Goal: Transaction & Acquisition: Purchase product/service

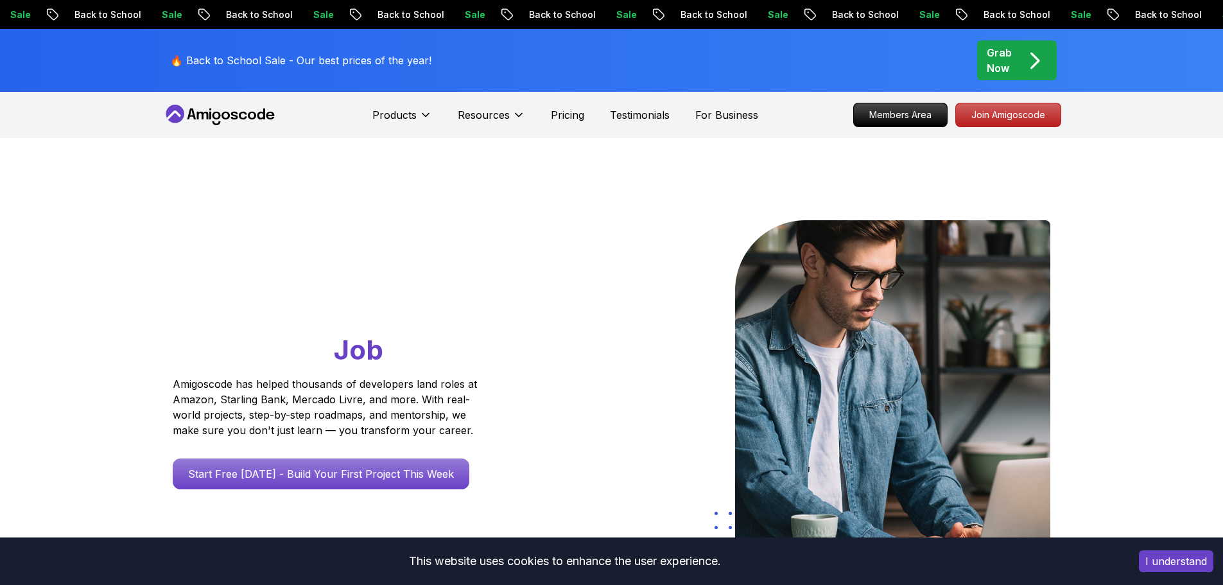
click at [1054, 12] on p "Sale" at bounding box center [1074, 14] width 41 height 13
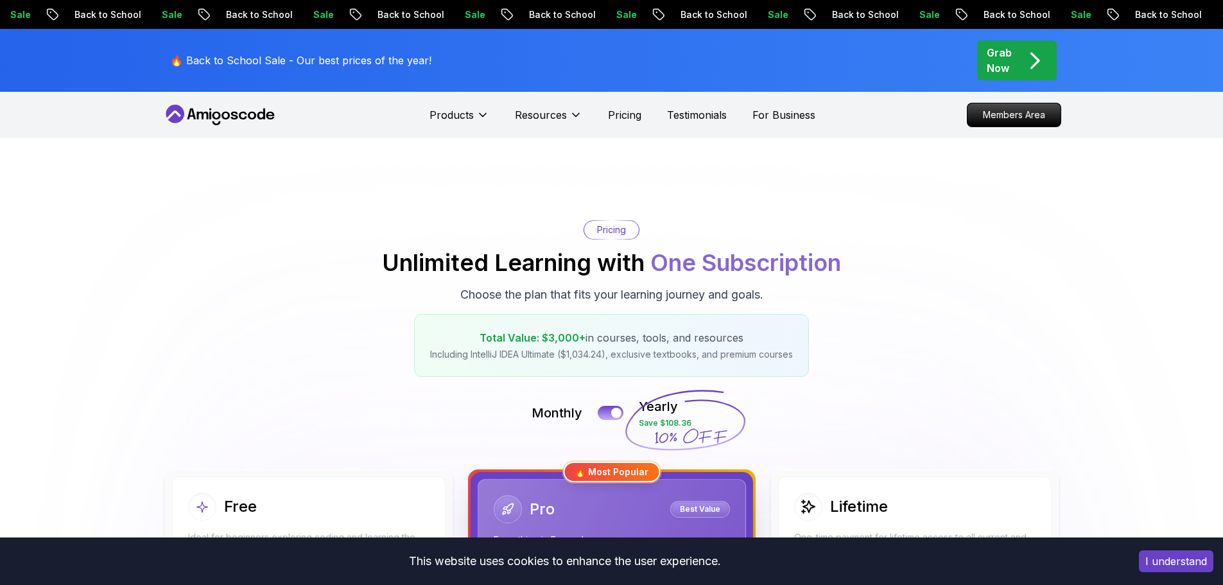
click at [1123, 19] on p "Back to School" at bounding box center [1166, 14] width 87 height 13
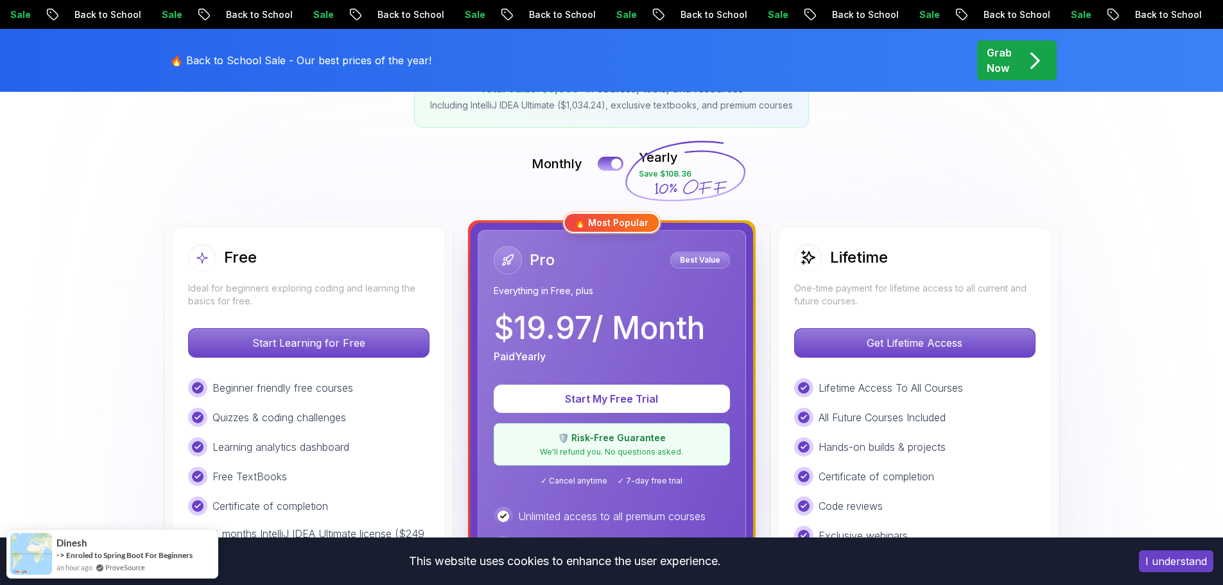
scroll to position [257, 0]
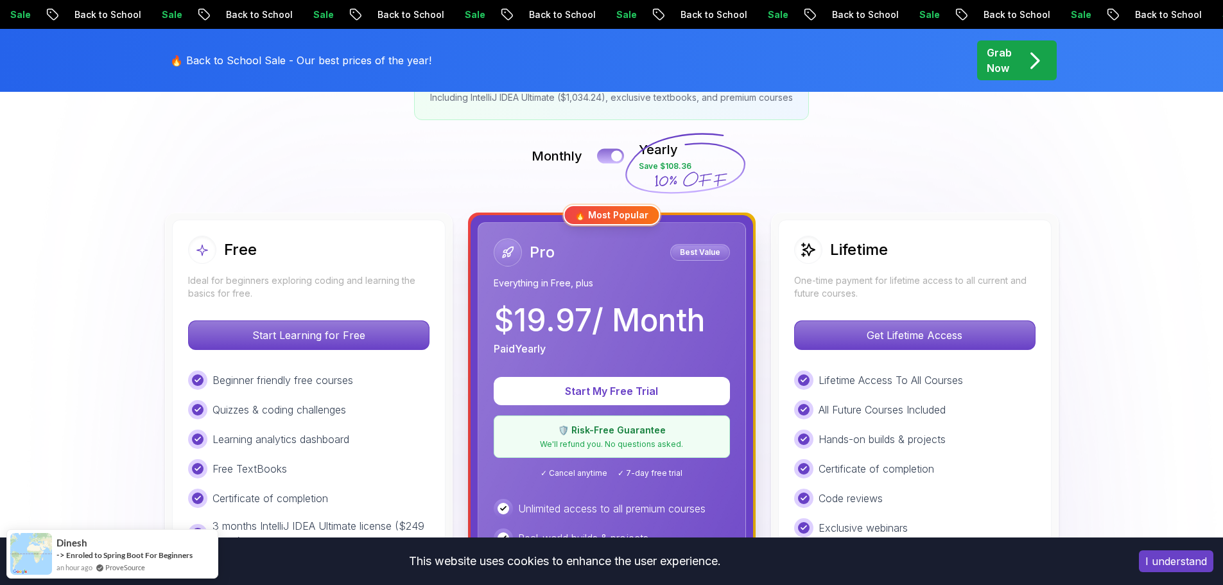
click at [605, 153] on button at bounding box center [610, 155] width 27 height 15
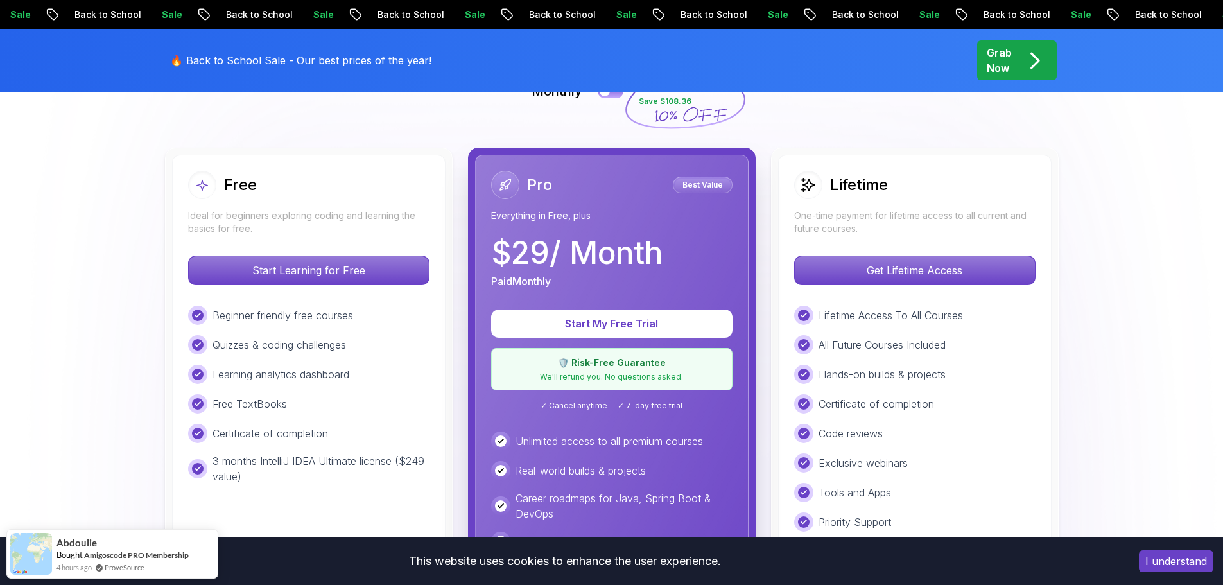
scroll to position [321, 0]
click at [609, 94] on div at bounding box center [604, 92] width 11 height 11
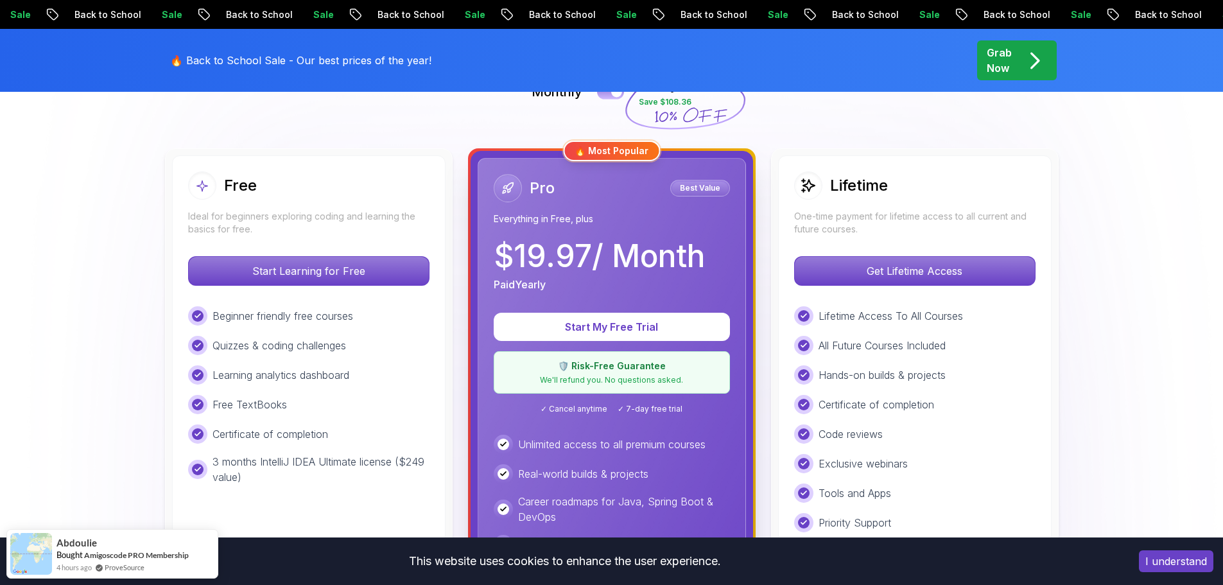
click at [609, 94] on button at bounding box center [610, 91] width 27 height 15
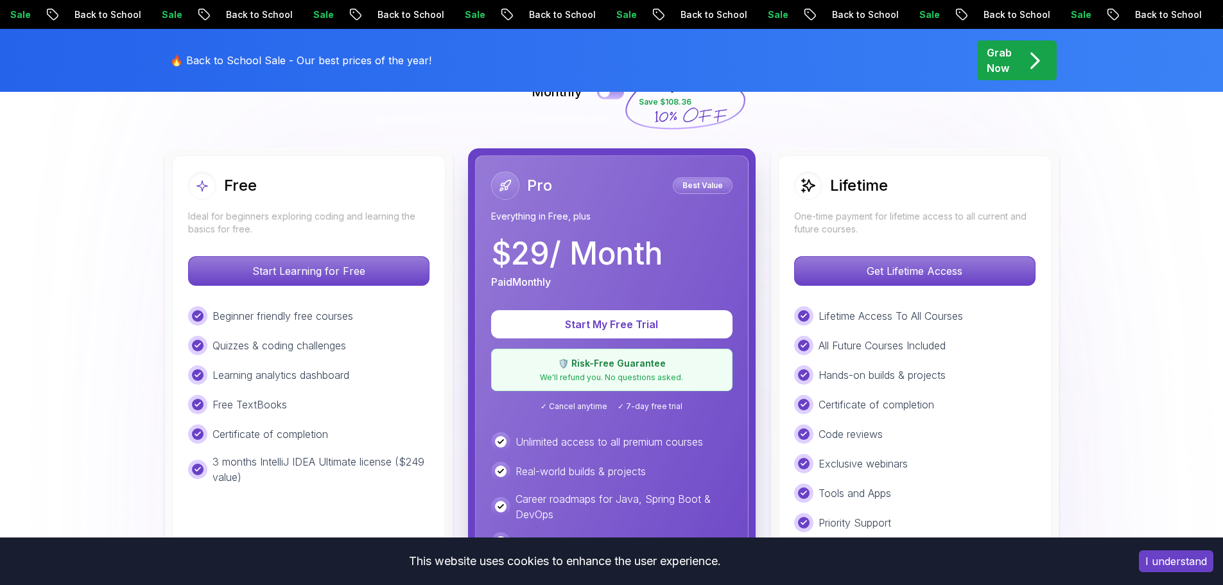
click at [609, 94] on div at bounding box center [604, 92] width 11 height 11
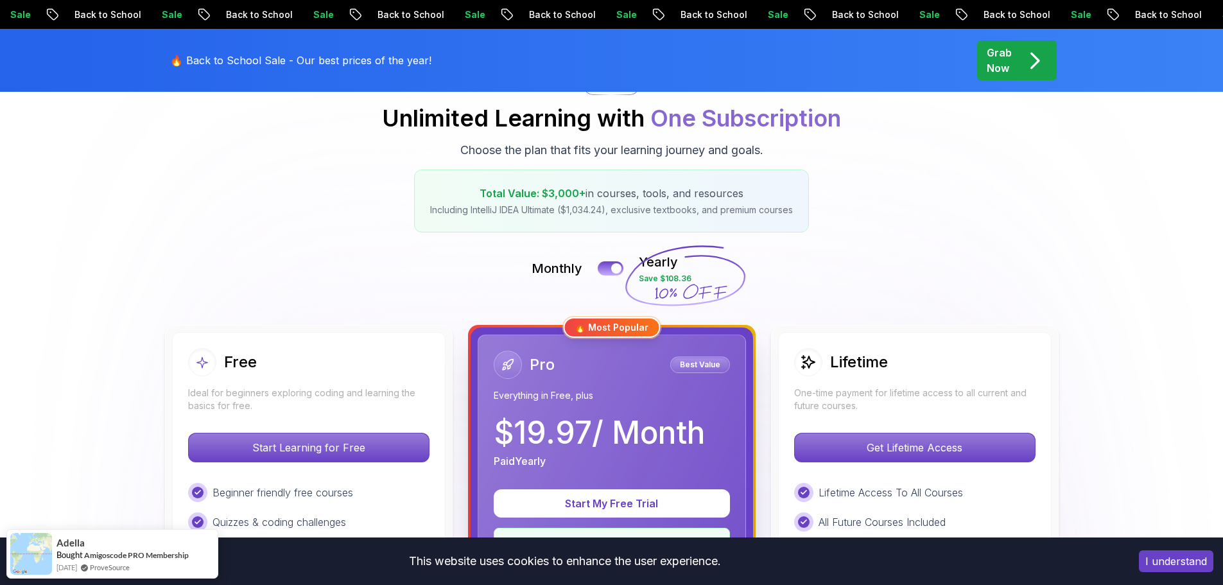
scroll to position [0, 0]
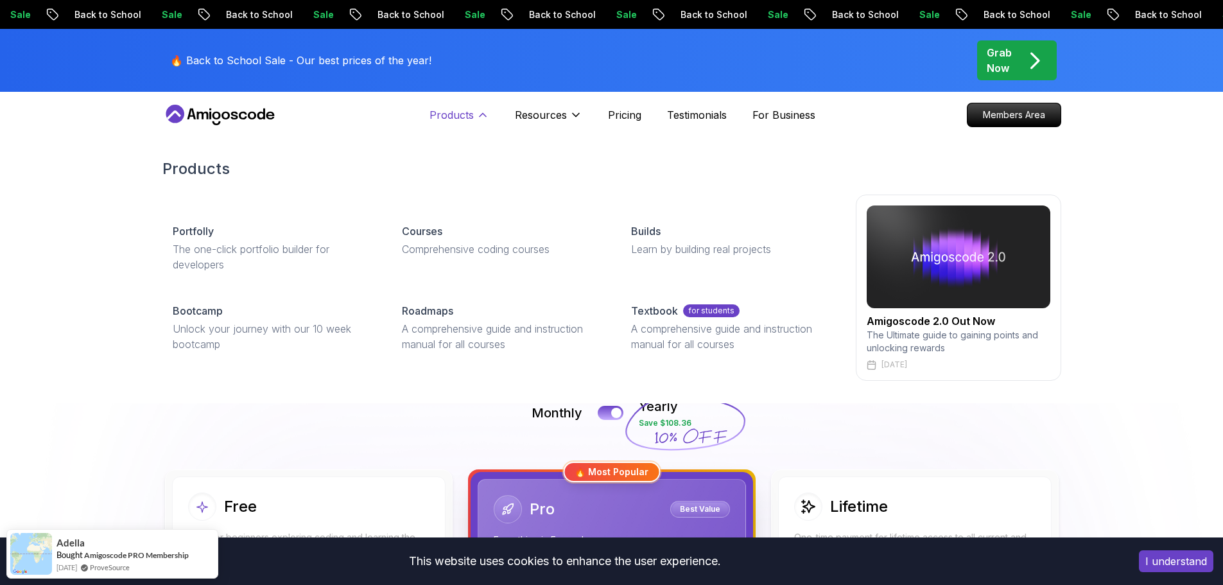
click at [479, 111] on icon at bounding box center [482, 115] width 13 height 13
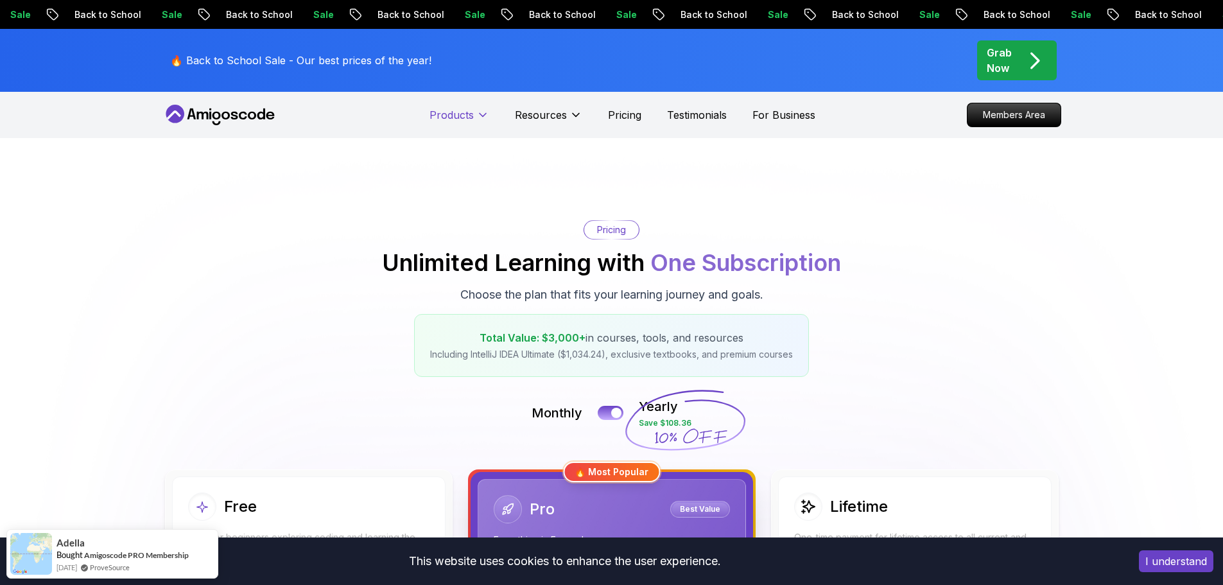
click at [479, 111] on icon at bounding box center [482, 115] width 13 height 13
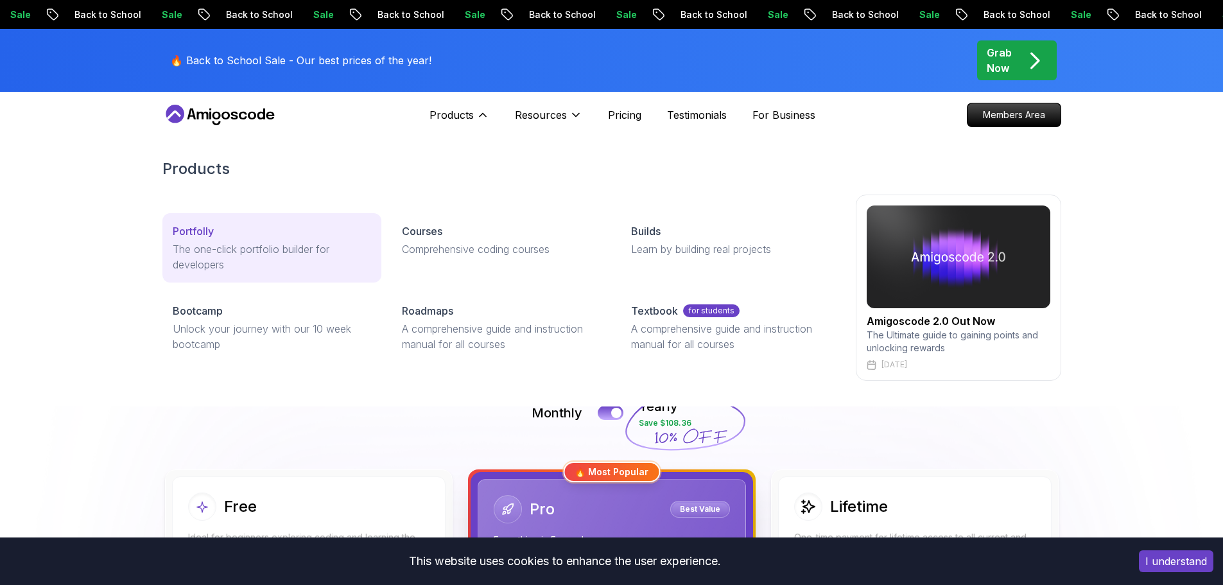
drag, startPoint x: 277, startPoint y: 267, endPoint x: 317, endPoint y: 274, distance: 40.3
click at [317, 274] on link "Portfolly The one-click portfolio builder for developers" at bounding box center [271, 247] width 219 height 69
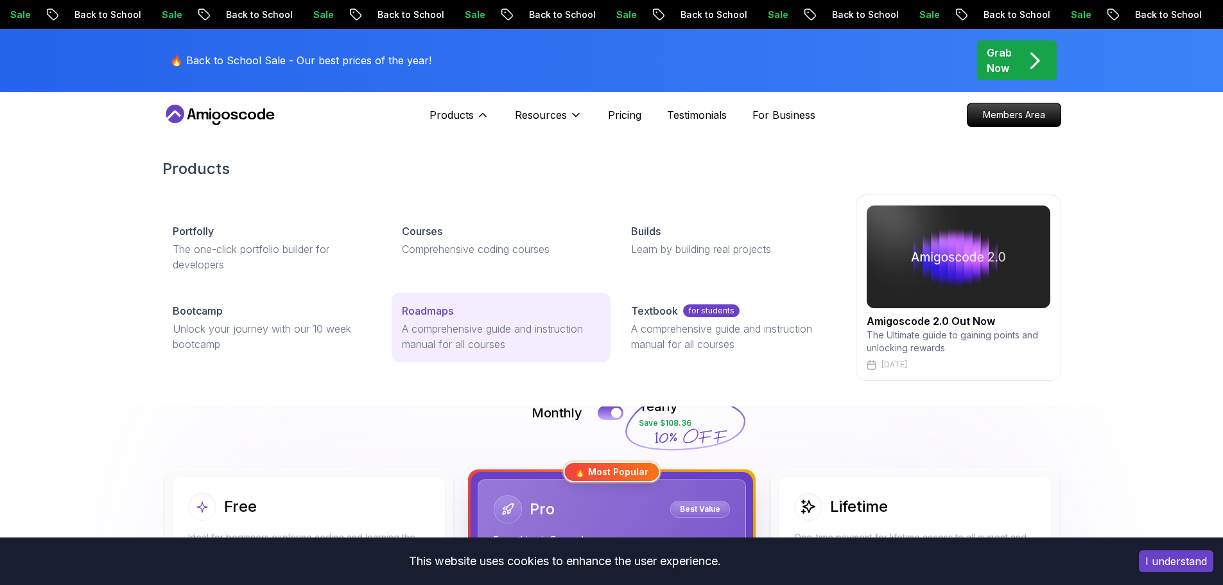
click at [427, 317] on p "Roadmaps" at bounding box center [427, 310] width 51 height 15
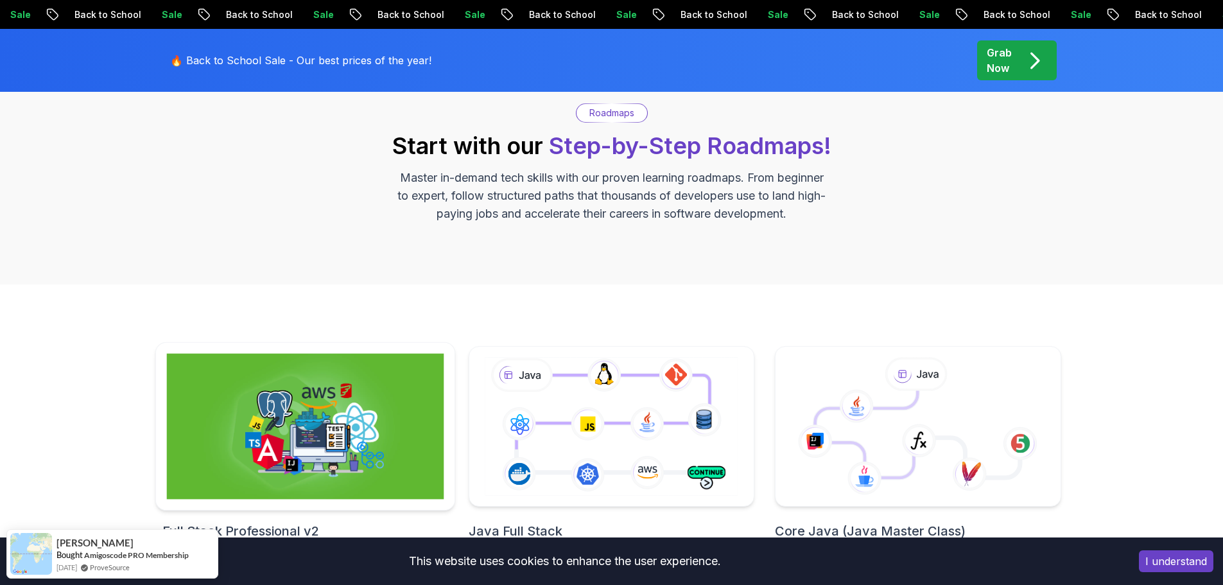
scroll to position [193, 0]
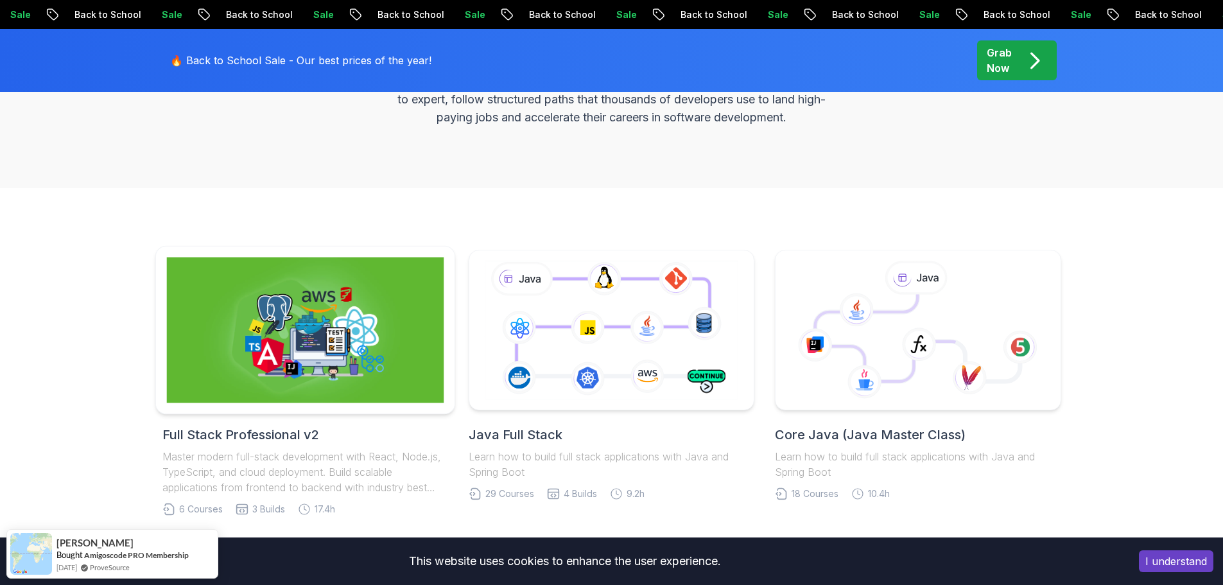
click at [300, 350] on img at bounding box center [304, 330] width 277 height 146
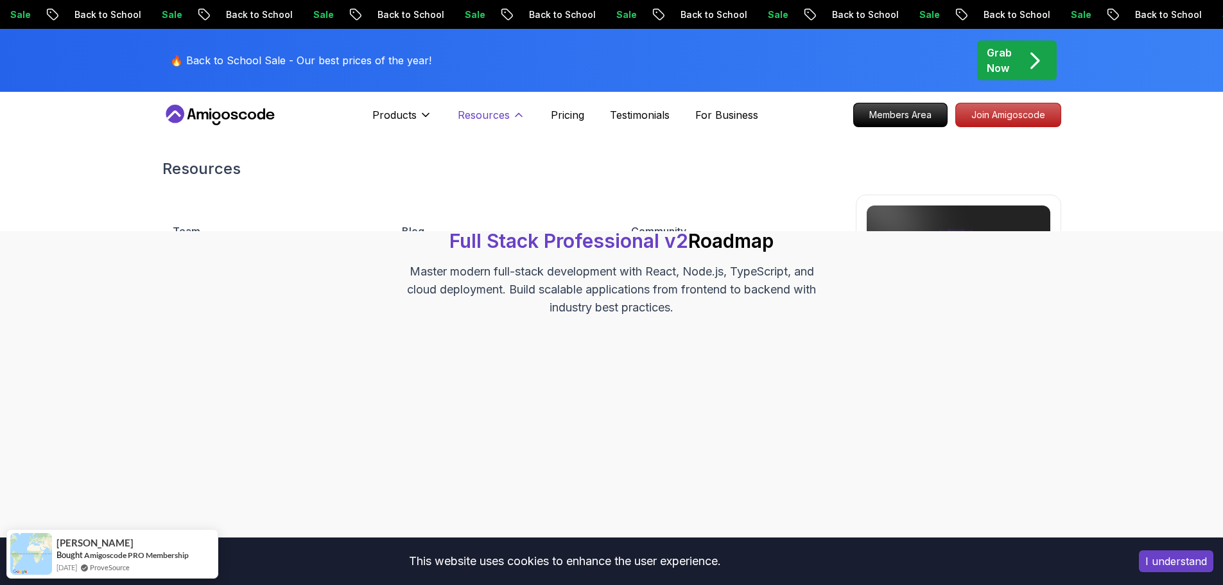
click at [517, 117] on icon at bounding box center [518, 115] width 13 height 13
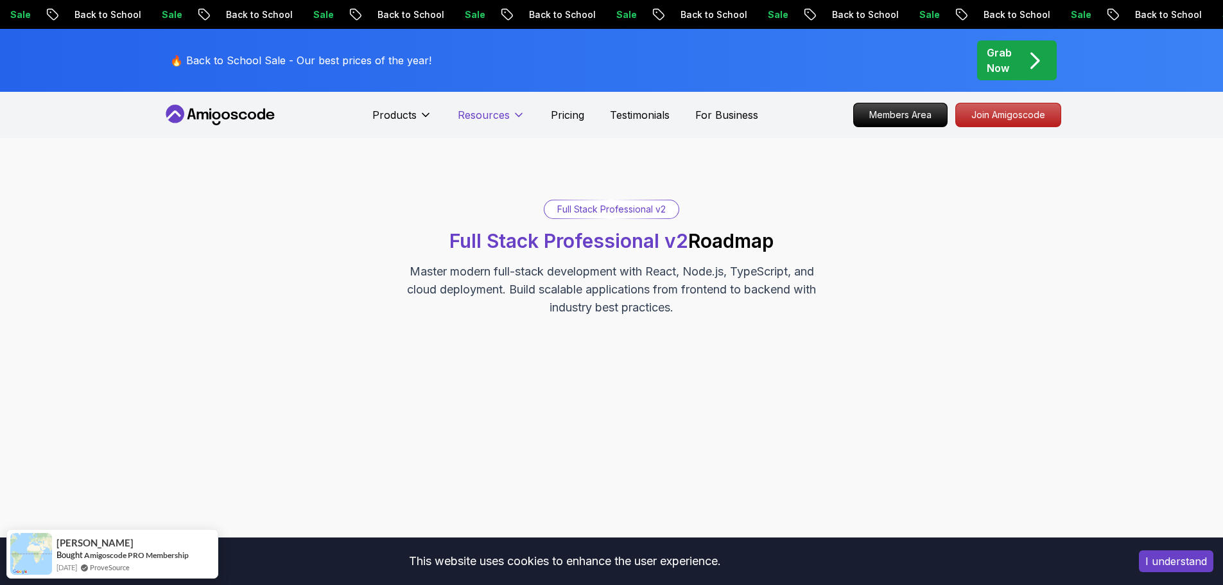
click at [517, 117] on icon at bounding box center [518, 115] width 13 height 13
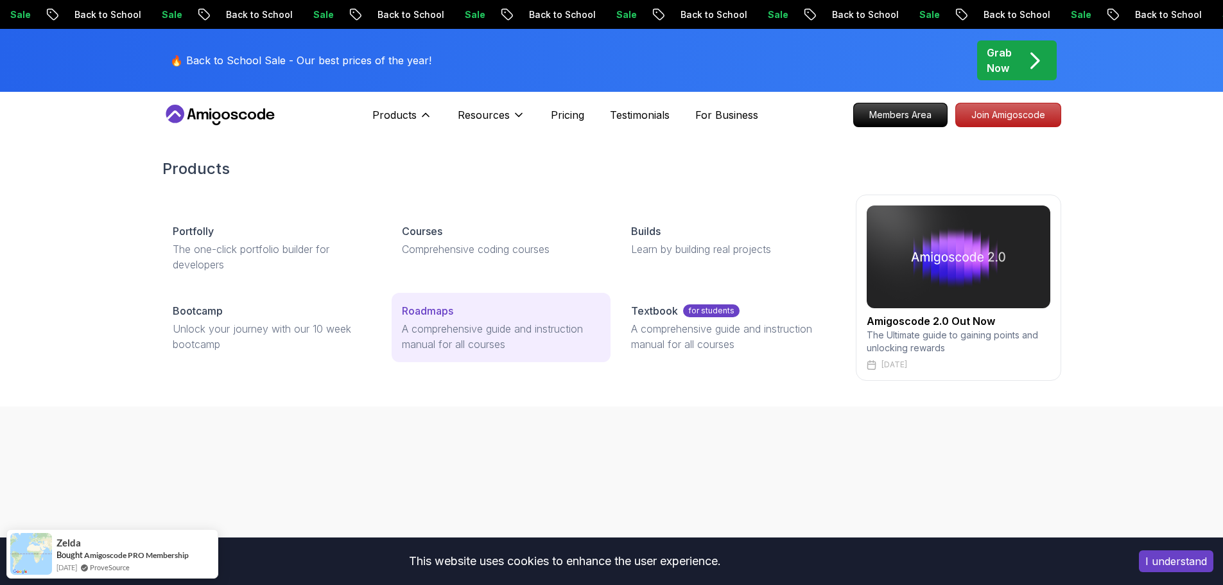
click at [422, 316] on p "Roadmaps" at bounding box center [427, 310] width 51 height 15
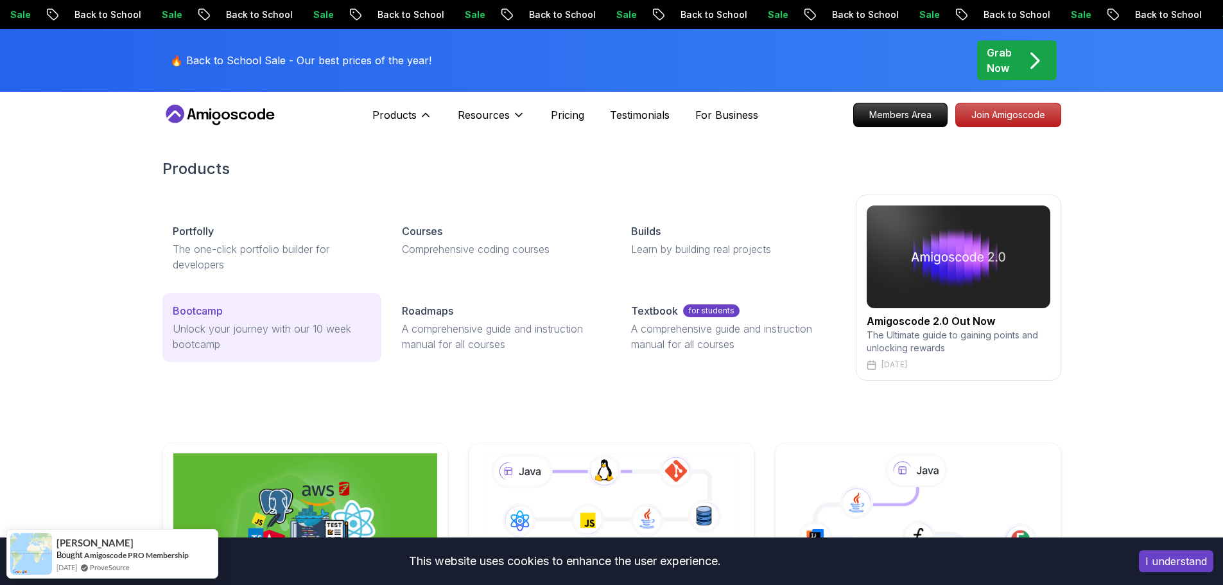
click at [208, 312] on p "Bootcamp" at bounding box center [198, 310] width 50 height 15
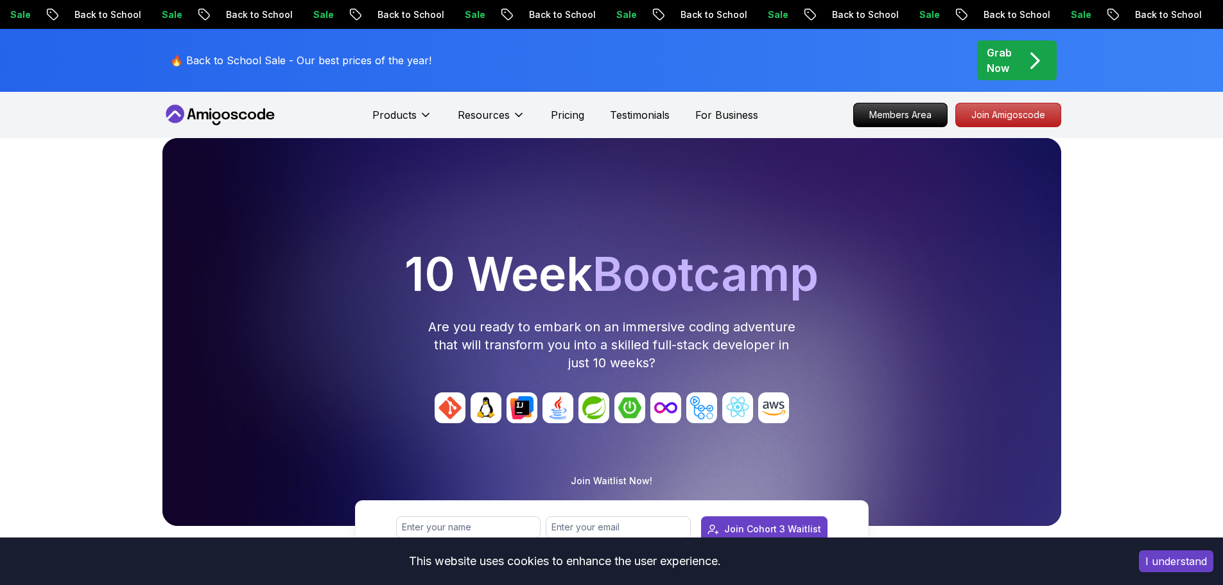
click at [548, 109] on div "Products Resources Pricing Testimonials For Business" at bounding box center [565, 115] width 386 height 26
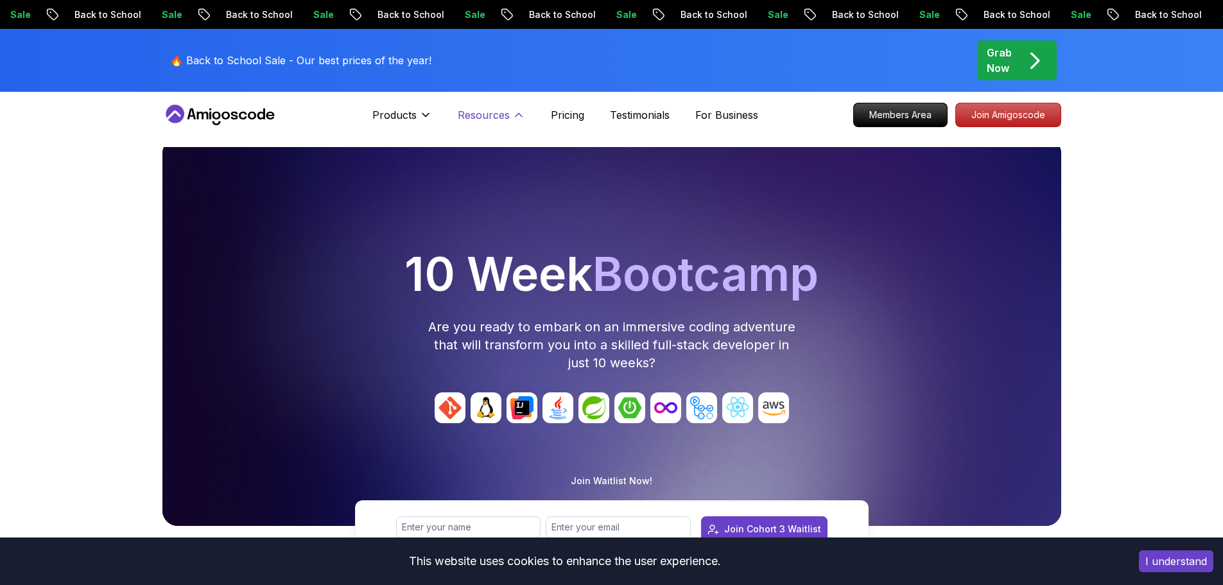
click at [478, 114] on p "Resources" at bounding box center [484, 114] width 52 height 15
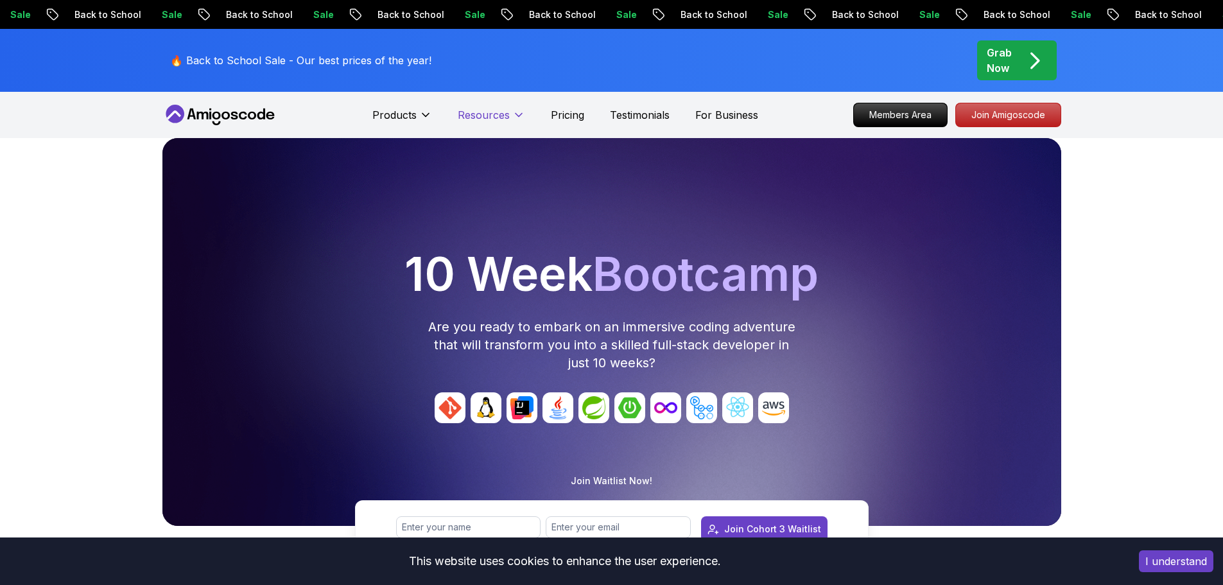
click at [478, 114] on p "Resources" at bounding box center [484, 114] width 52 height 15
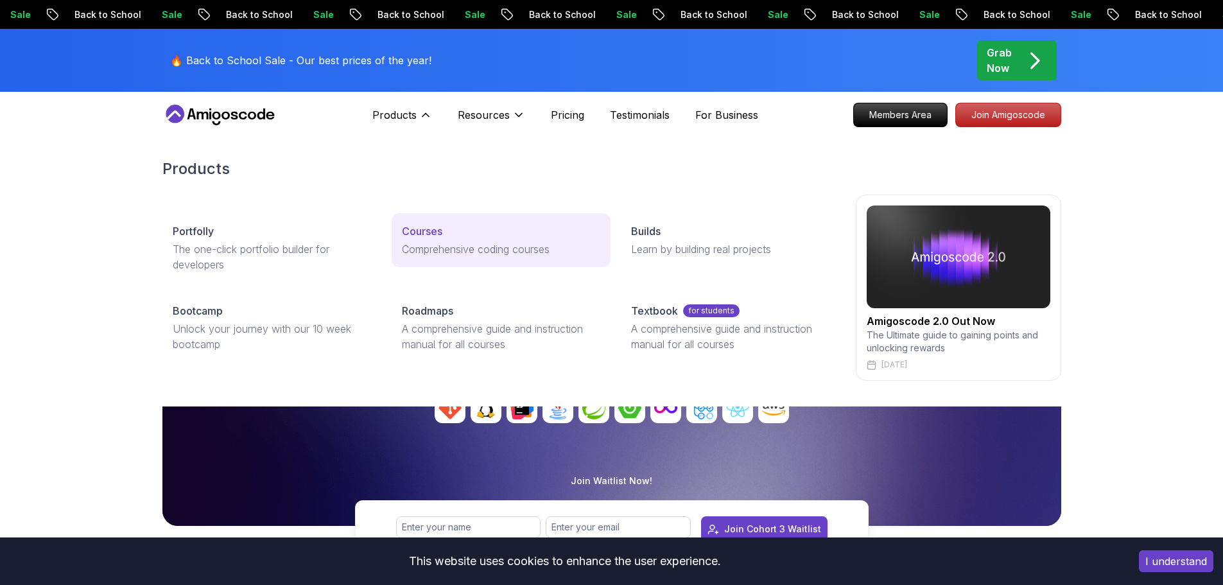
click at [453, 237] on div "Courses" at bounding box center [501, 230] width 198 height 15
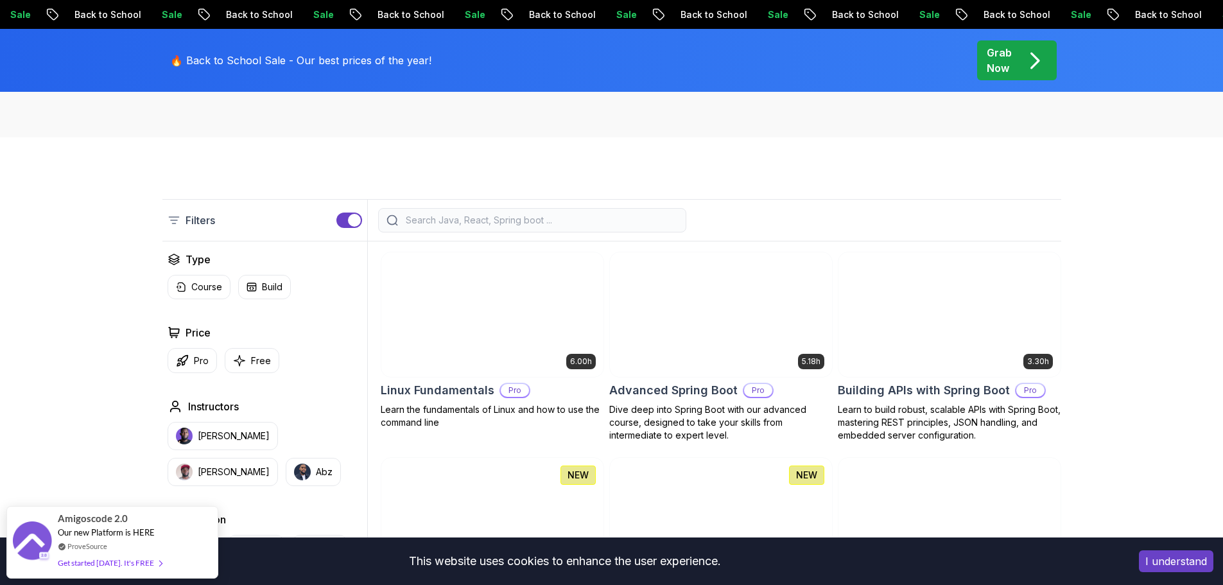
scroll to position [321, 0]
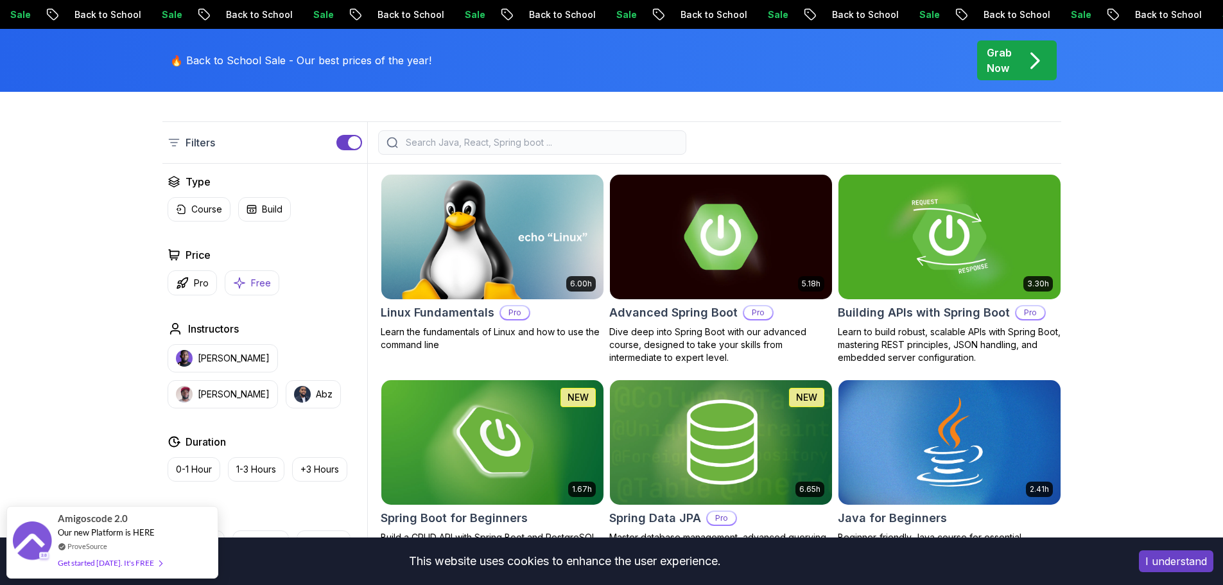
click at [264, 277] on p "Free" at bounding box center [261, 283] width 20 height 13
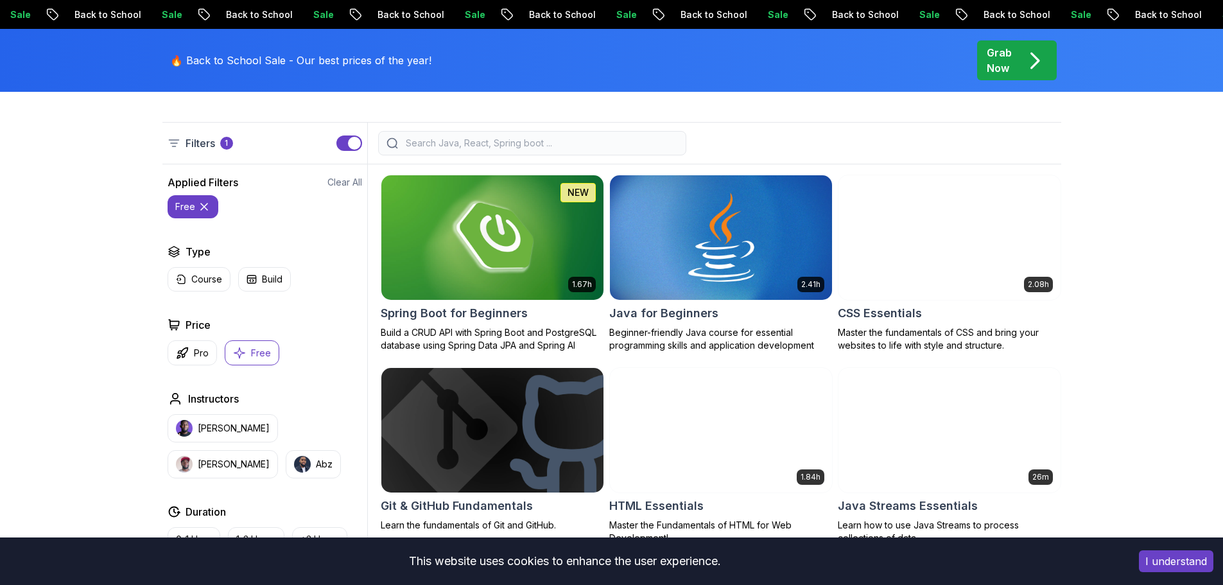
scroll to position [321, 0]
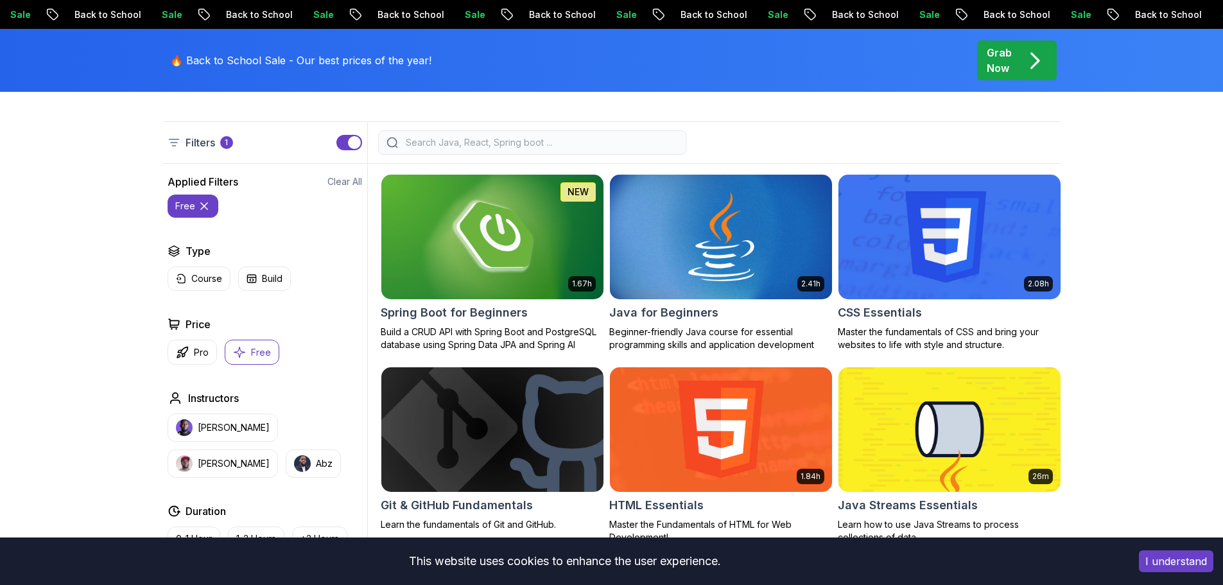
click at [202, 205] on icon at bounding box center [204, 206] width 6 height 6
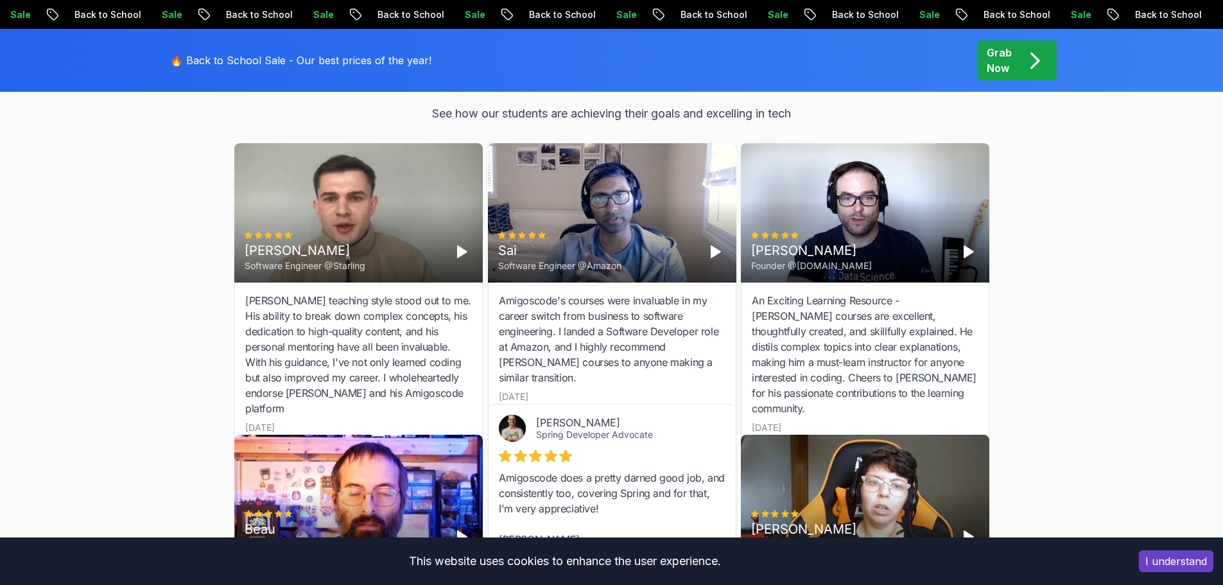
scroll to position [4302, 0]
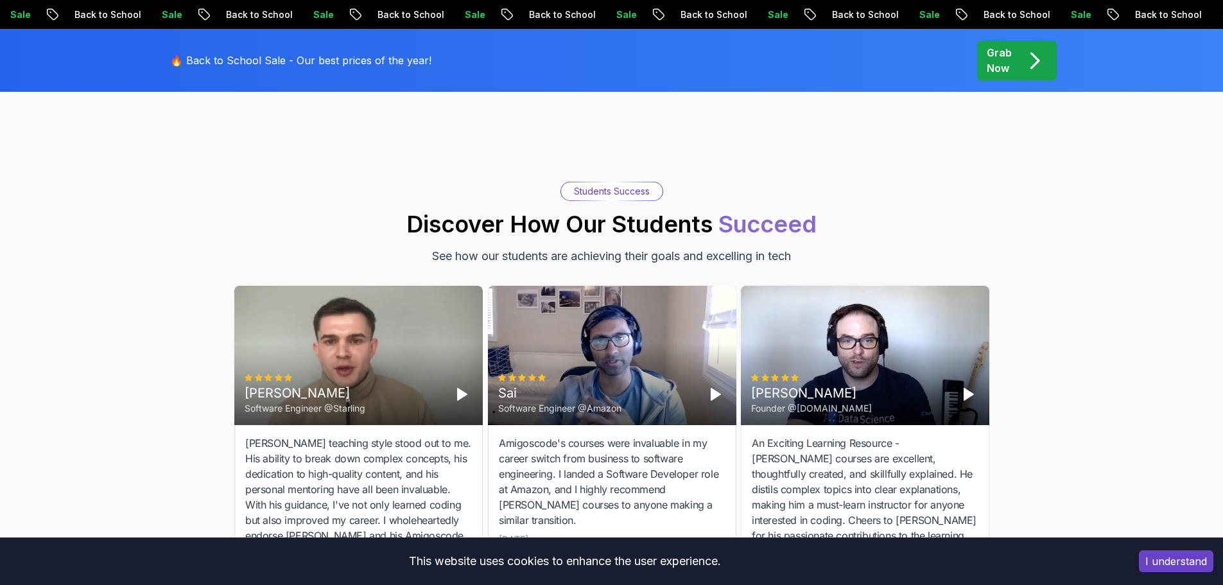
click at [1013, 66] on div "Grab Now" at bounding box center [1017, 60] width 60 height 31
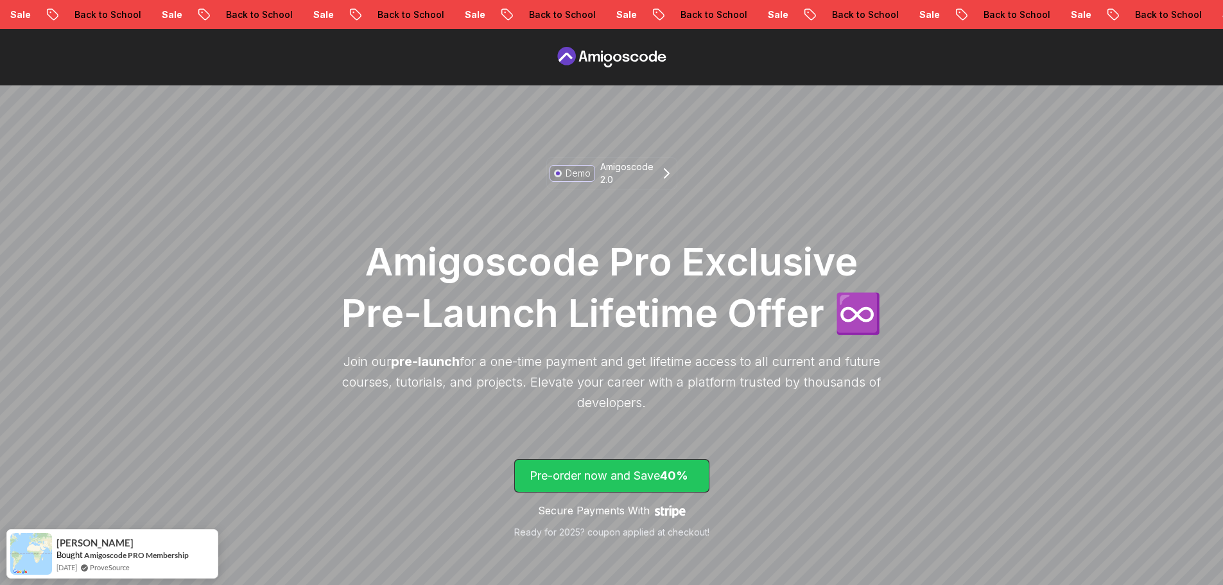
click at [643, 476] on p "Pre-order now and Save 40%" at bounding box center [612, 476] width 164 height 18
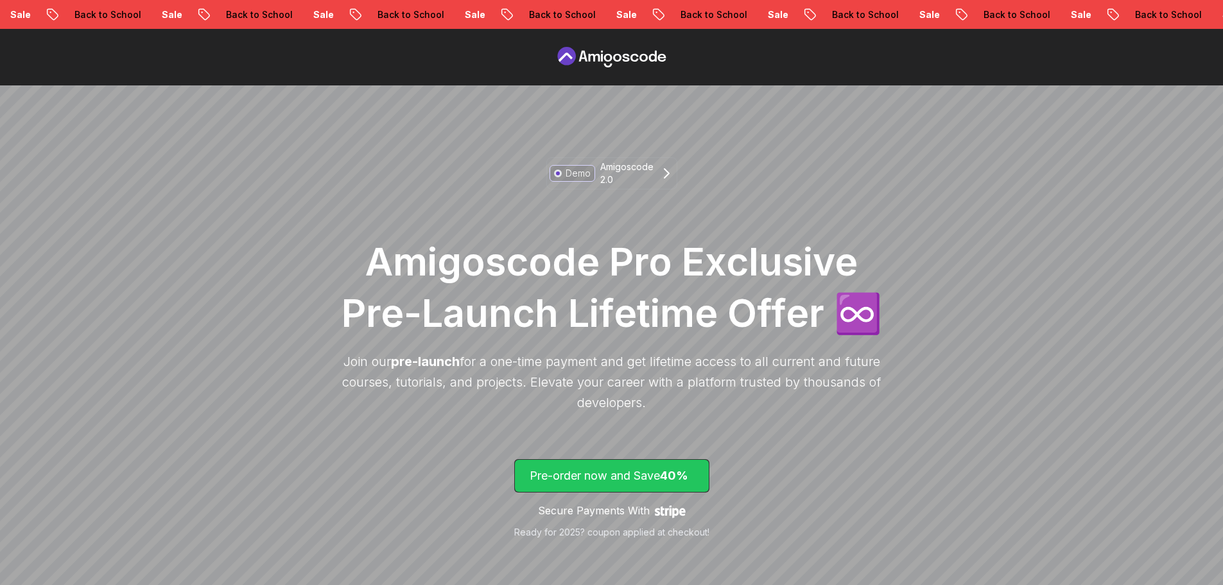
scroll to position [1521, 0]
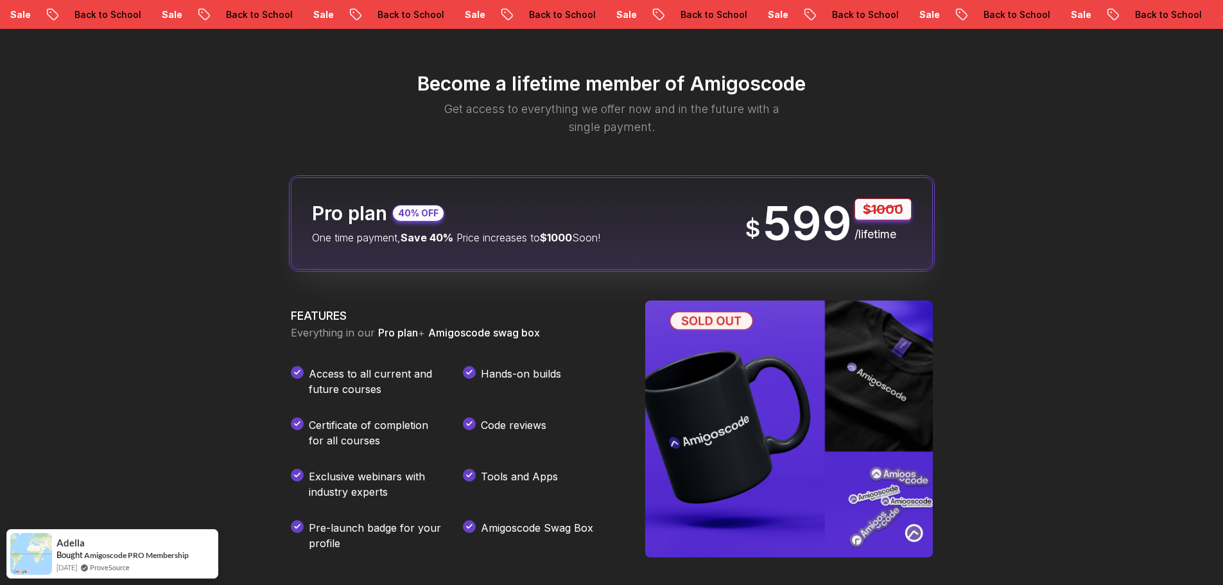
click at [572, 235] on span "$1000" at bounding box center [556, 237] width 32 height 13
